Goal: Information Seeking & Learning: Understand process/instructions

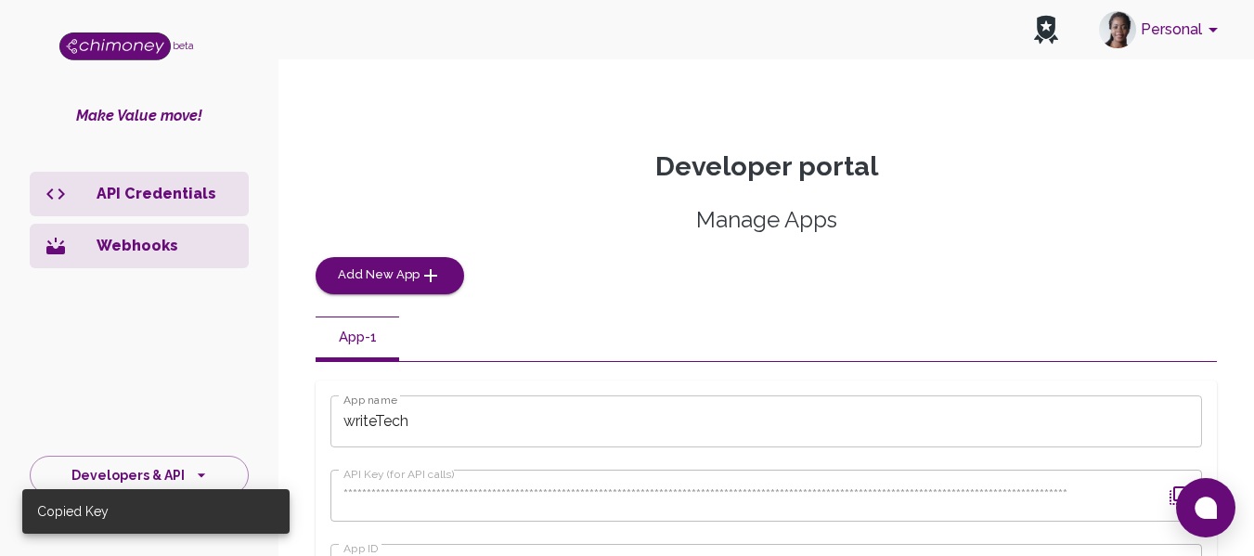
scroll to position [284, 0]
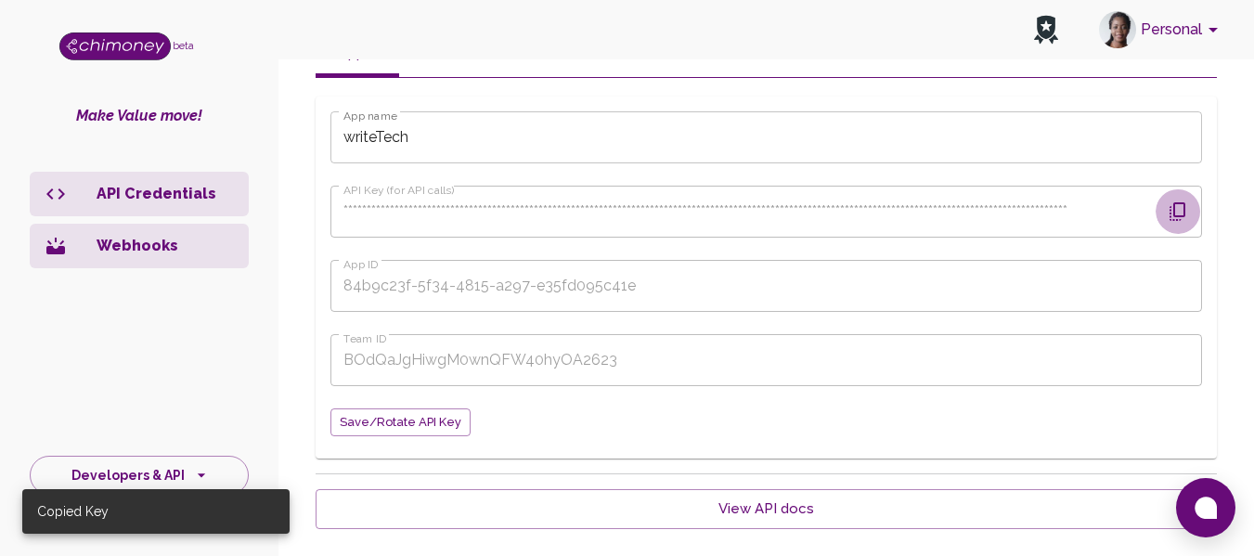
click at [1169, 216] on icon "button" at bounding box center [1177, 211] width 16 height 19
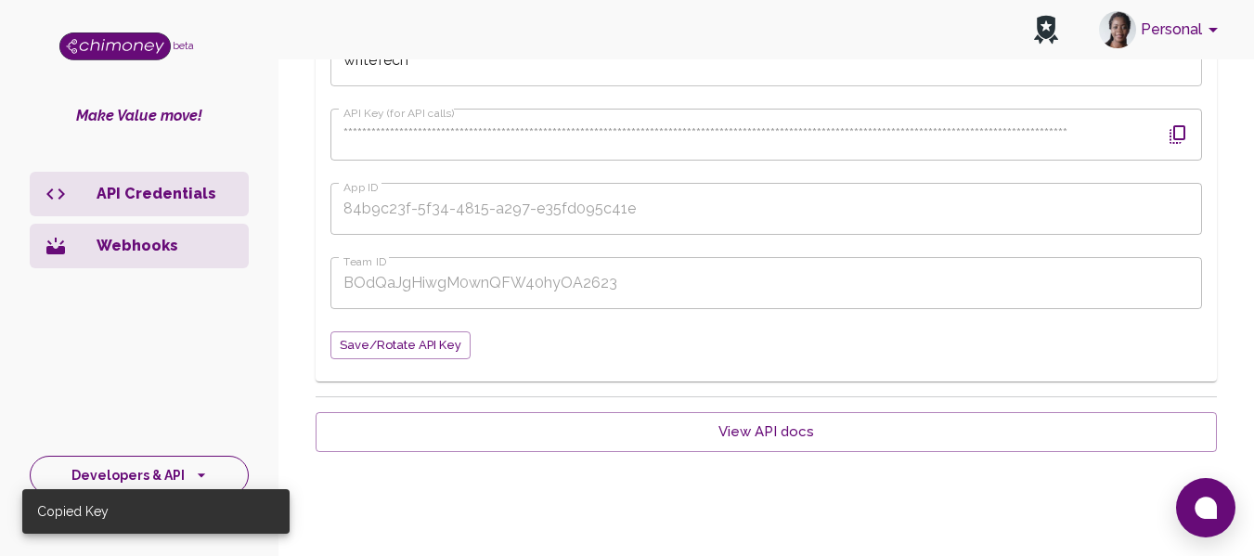
click at [178, 480] on button "Developers & API" at bounding box center [139, 476] width 219 height 40
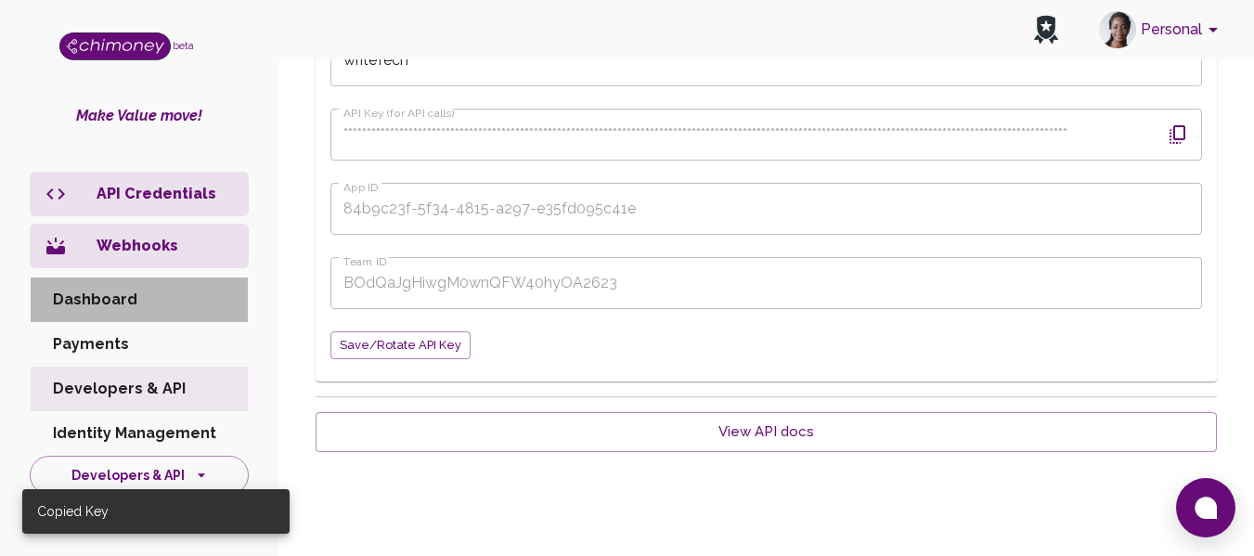
click at [104, 297] on li "Dashboard" at bounding box center [139, 299] width 217 height 45
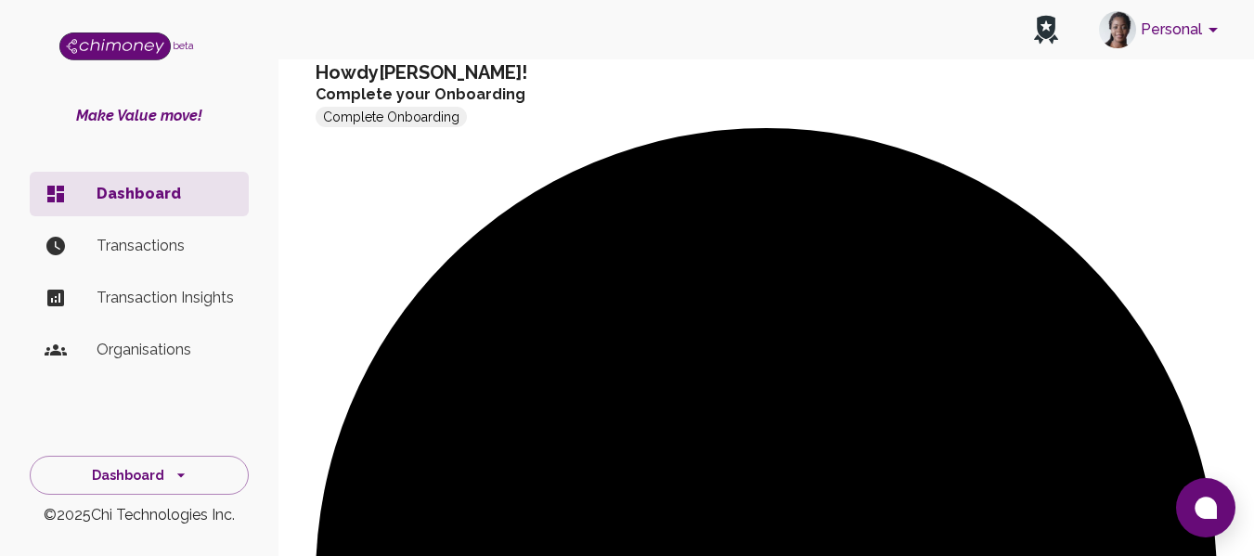
click at [107, 245] on p "Transactions" at bounding box center [165, 246] width 137 height 22
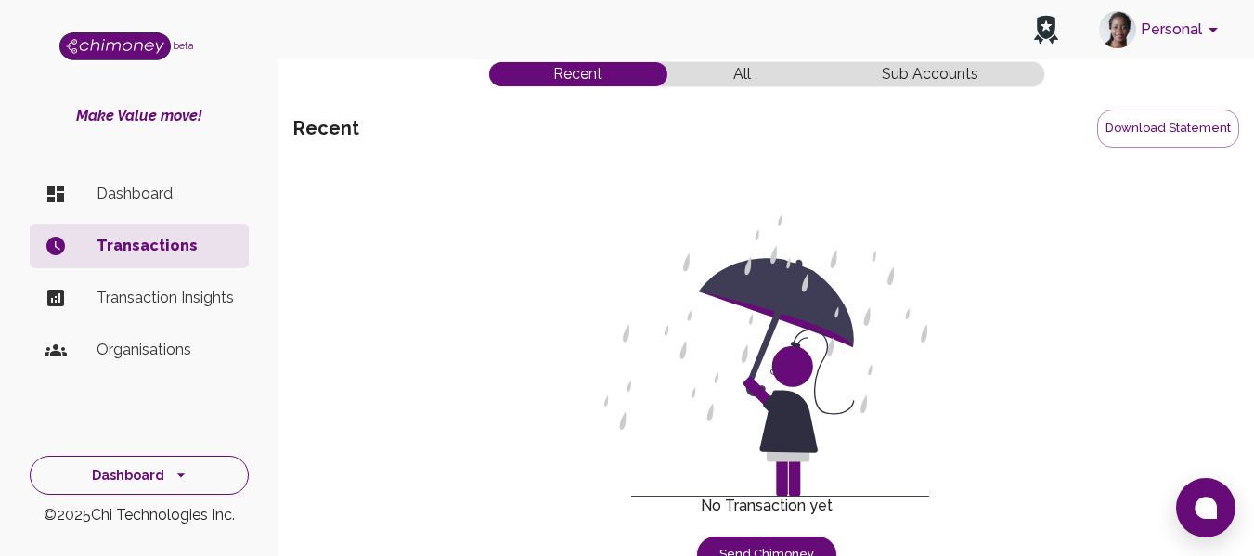
click at [125, 483] on button "Dashboard" at bounding box center [139, 476] width 219 height 40
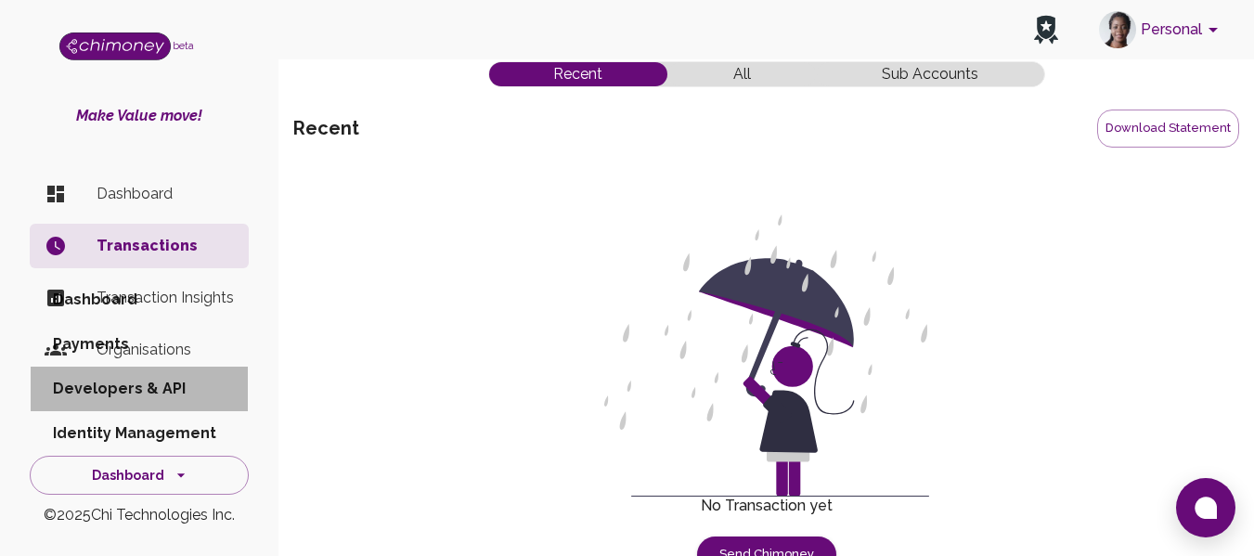
click at [116, 396] on li "Developers & API" at bounding box center [139, 389] width 217 height 45
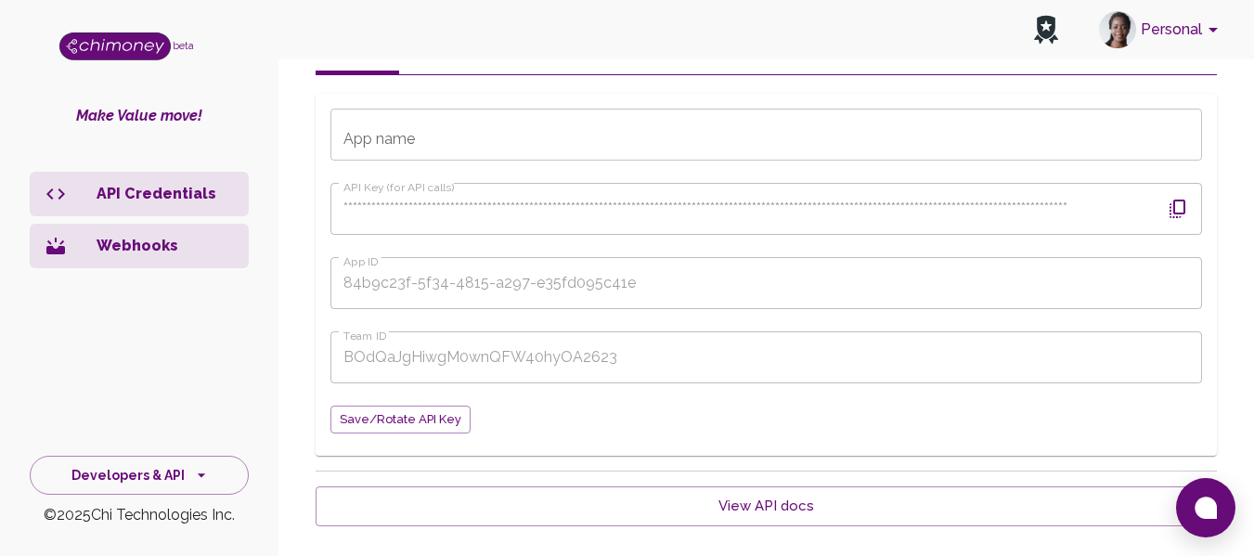
scroll to position [361, 0]
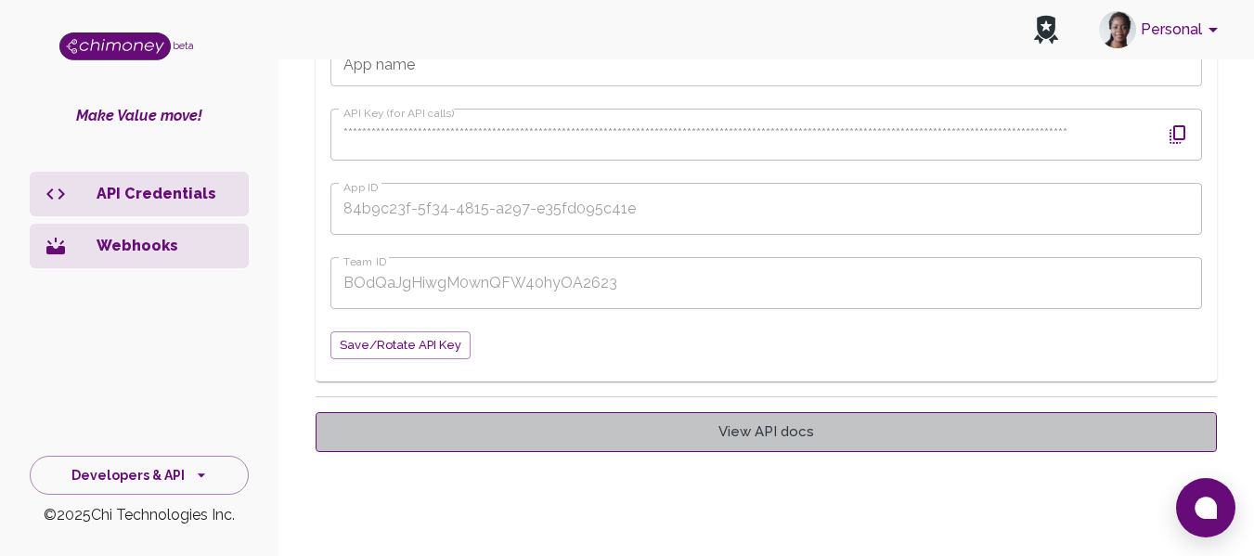
click at [718, 428] on link "View API docs" at bounding box center [766, 431] width 901 height 39
